Goal: Check status: Check status

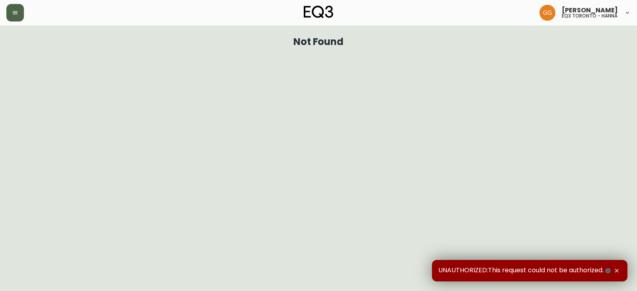
drag, startPoint x: 6, startPoint y: 7, endPoint x: 14, endPoint y: 12, distance: 9.4
click at [7, 7] on header "[PERSON_NAME] eq3 toronto - [PERSON_NAME]" at bounding box center [318, 12] width 637 height 25
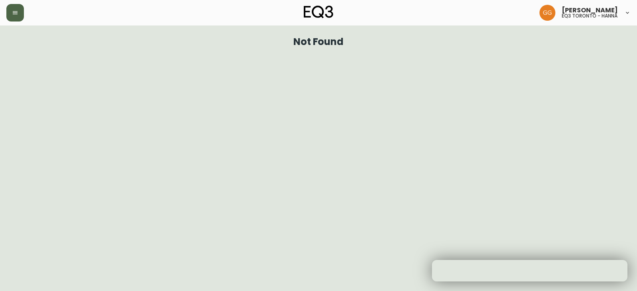
click at [15, 15] on icon "button" at bounding box center [15, 13] width 6 height 6
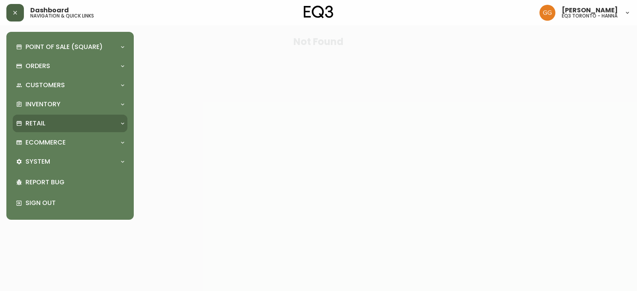
click at [54, 115] on div "Retail" at bounding box center [70, 124] width 115 height 18
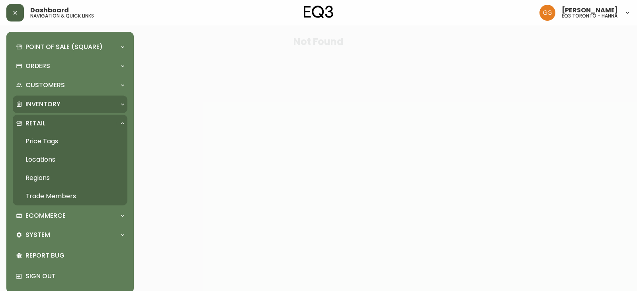
drag, startPoint x: 54, startPoint y: 109, endPoint x: 56, endPoint y: 115, distance: 6.7
click at [55, 108] on p "Inventory" at bounding box center [42, 104] width 35 height 9
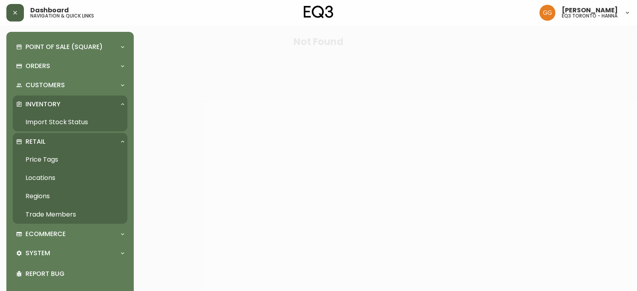
click at [57, 124] on link "Import Stock Status" at bounding box center [70, 122] width 115 height 18
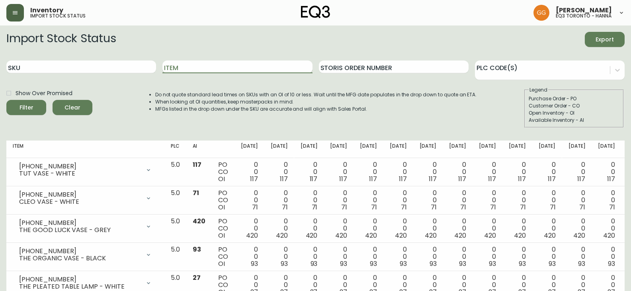
click at [205, 64] on input "Item" at bounding box center [237, 66] width 150 height 13
click at [150, 72] on input "SKU" at bounding box center [81, 66] width 150 height 13
paste input "[PHONE_NUMBER]"
click at [6, 100] on button "Filter" at bounding box center [26, 107] width 40 height 15
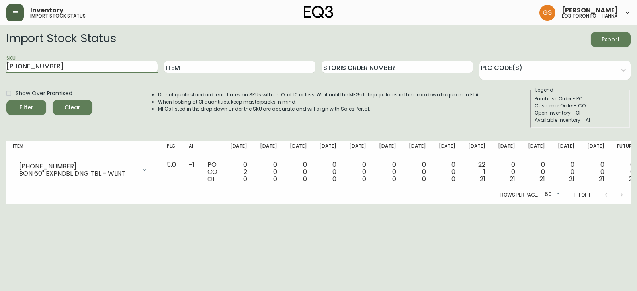
drag, startPoint x: 51, startPoint y: 70, endPoint x: 0, endPoint y: 70, distance: 50.9
click at [0, 69] on main "Import Stock Status Export SKU [PHONE_NUMBER] Item Storis Order Number PLC Code…" at bounding box center [318, 114] width 637 height 178
paste input "663-13-A"
click at [6, 100] on button "Filter" at bounding box center [26, 107] width 40 height 15
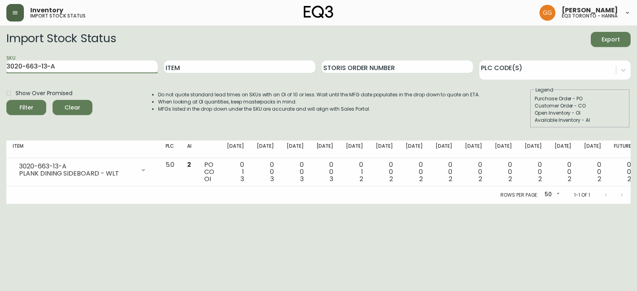
drag, startPoint x: 88, startPoint y: 65, endPoint x: 0, endPoint y: 43, distance: 91.2
click at [0, 50] on main "Import Stock Status Export SKU 3020-663-13-A Item Storis Order Number PLC Code(…" at bounding box center [318, 114] width 637 height 178
paste input "4-13-B"
click at [6, 100] on button "Filter" at bounding box center [26, 107] width 40 height 15
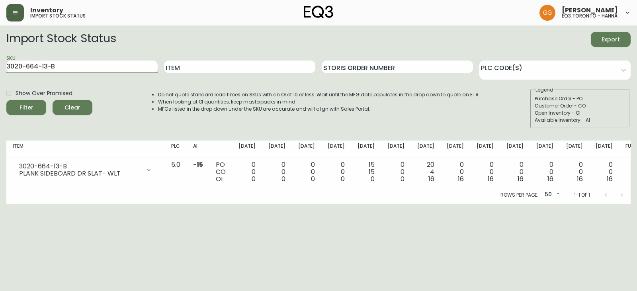
drag, startPoint x: 133, startPoint y: 67, endPoint x: 0, endPoint y: 70, distance: 132.6
click at [0, 70] on main "Import Stock Status Export SKU 3020-664-13-B Item Storis Order Number PLC Code(…" at bounding box center [318, 114] width 637 height 178
paste input "3-16-A"
click at [6, 100] on button "Filter" at bounding box center [26, 107] width 40 height 15
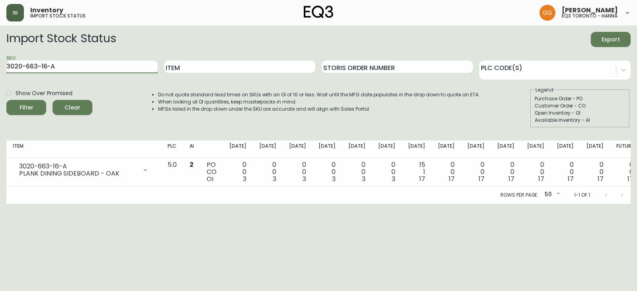
drag, startPoint x: 26, startPoint y: 66, endPoint x: 0, endPoint y: 59, distance: 26.6
click at [0, 63] on main "Import Stock Status Export SKU 3020-663-16-A Item Storis Order Number PLC Code(…" at bounding box center [318, 114] width 637 height 178
paste input "4-16-B"
type input "3020-664-16-B"
click at [6, 100] on button "Filter" at bounding box center [26, 107] width 40 height 15
